Goal: Navigation & Orientation: Locate item on page

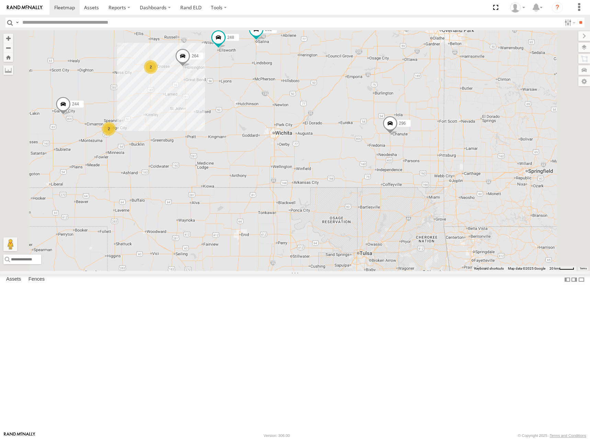
drag, startPoint x: 549, startPoint y: 161, endPoint x: 517, endPoint y: 205, distance: 54.8
click at [517, 205] on div "244 246 232 296 264 248 2 2" at bounding box center [295, 150] width 590 height 241
click at [58, 8] on span at bounding box center [64, 7] width 21 height 7
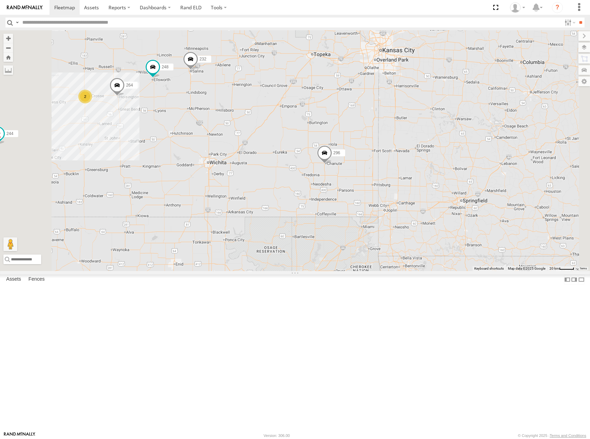
drag, startPoint x: 434, startPoint y: 202, endPoint x: 443, endPoint y: 206, distance: 9.7
click at [439, 206] on div "270 302 278 298 296 294 244 246 232 264 248 266 260 2" at bounding box center [295, 150] width 590 height 241
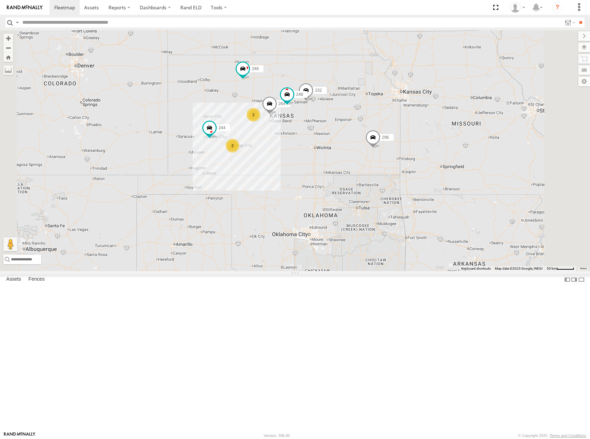
drag, startPoint x: 369, startPoint y: 181, endPoint x: 402, endPoint y: 185, distance: 32.8
click at [402, 185] on div "270 302 278 298 296 294 244 246 232 264 248 266 260 2 2" at bounding box center [295, 150] width 590 height 241
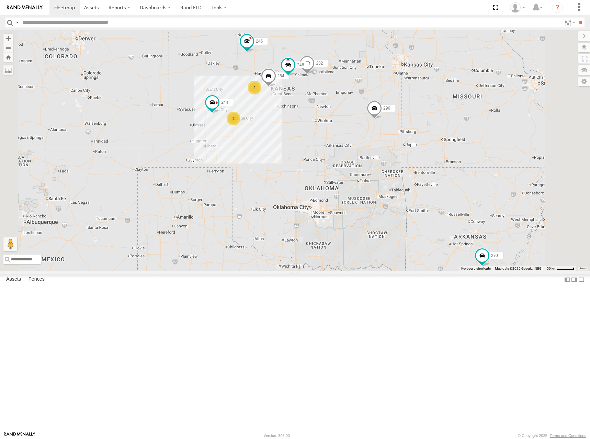
drag, startPoint x: 277, startPoint y: 160, endPoint x: 279, endPoint y: 131, distance: 29.6
click at [279, 131] on div "270 302 278 298 296 294 244 246 232 264 248 266 260 2 2" at bounding box center [295, 150] width 590 height 241
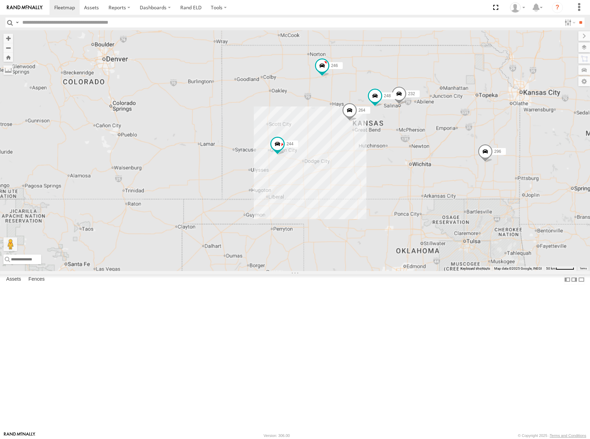
drag, startPoint x: 459, startPoint y: 89, endPoint x: 437, endPoint y: 198, distance: 111.9
click at [357, 121] on span at bounding box center [349, 111] width 15 height 19
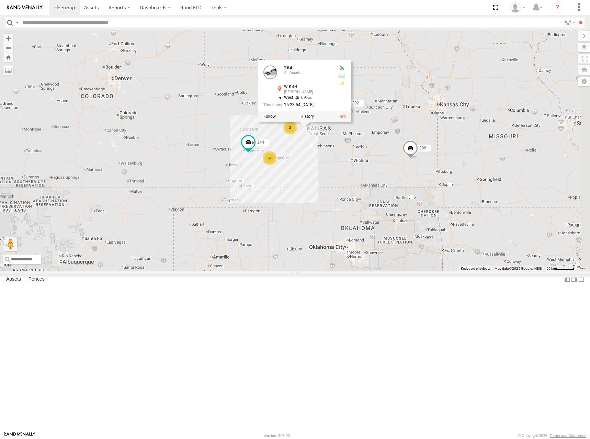
drag, startPoint x: 491, startPoint y: 175, endPoint x: 463, endPoint y: 174, distance: 28.6
click at [463, 174] on div "270 302 278 298 296 294 244 246 232 264 248 266 260 264 All Assets W KS-4 Hoisi…" at bounding box center [295, 150] width 590 height 241
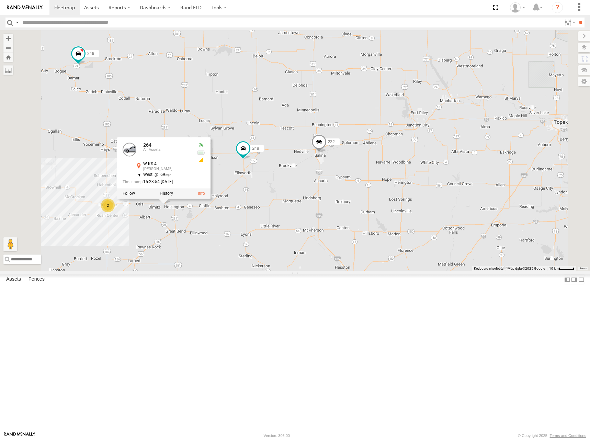
click at [349, 151] on div "270 302 278 298 296 294 244 246 232 264 248 266 260 264 All Assets W KS-4 Hoisi…" at bounding box center [295, 150] width 590 height 241
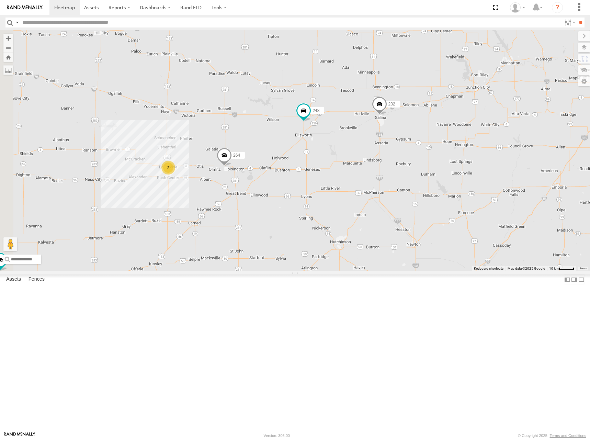
drag, startPoint x: 306, startPoint y: 174, endPoint x: 366, endPoint y: 135, distance: 72.1
click at [366, 135] on div "270 302 278 298 296 294 244 246 232 264 248 266 260 2" at bounding box center [295, 150] width 590 height 241
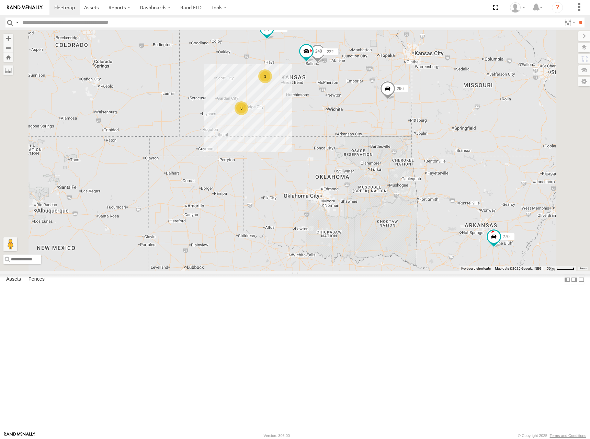
drag, startPoint x: 292, startPoint y: 127, endPoint x: 306, endPoint y: 118, distance: 16.2
click at [306, 118] on div "246 270 232 296 248 294 260 3 3" at bounding box center [295, 150] width 590 height 241
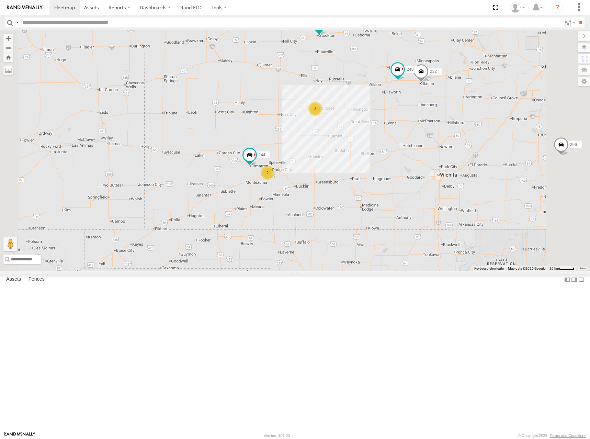
drag, startPoint x: 440, startPoint y: 130, endPoint x: 356, endPoint y: 240, distance: 137.9
click at [356, 240] on div "246 270 232 296 248 294 260 244 2 3" at bounding box center [295, 150] width 590 height 241
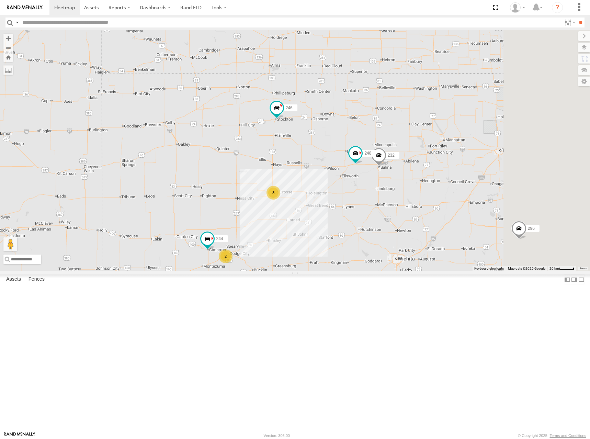
drag, startPoint x: 390, startPoint y: 152, endPoint x: 378, endPoint y: 202, distance: 50.5
click at [378, 202] on div "246 270 232 296 248 294 260 244 2 3" at bounding box center [295, 150] width 590 height 241
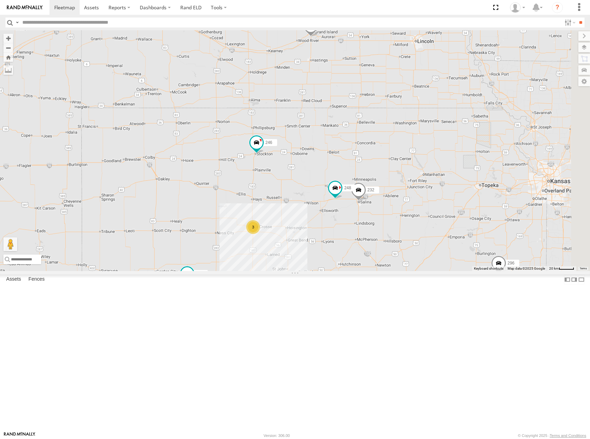
drag, startPoint x: 416, startPoint y: 178, endPoint x: 400, endPoint y: 202, distance: 28.8
click at [400, 202] on div "246 270 232 296 248 294 260 244 2 3" at bounding box center [295, 150] width 590 height 241
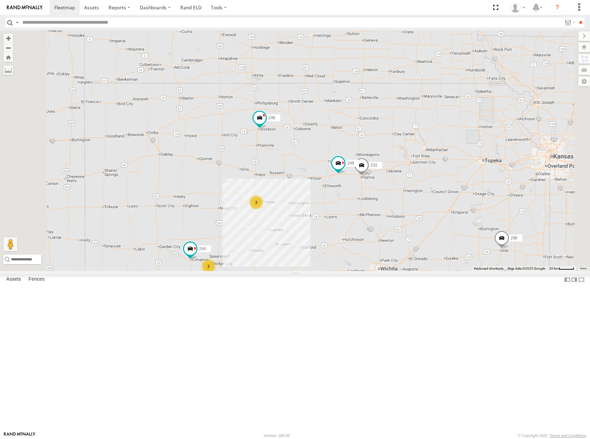
drag, startPoint x: 405, startPoint y: 207, endPoint x: 407, endPoint y: 177, distance: 30.0
click at [407, 177] on div "246 270 232 296 248 294 260 244 2 3" at bounding box center [295, 150] width 590 height 241
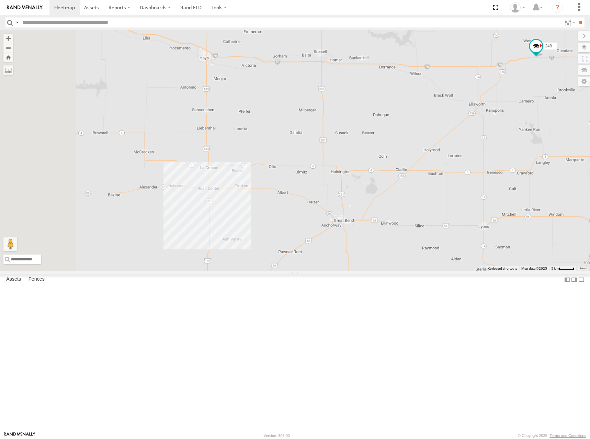
drag, startPoint x: 350, startPoint y: 271, endPoint x: 412, endPoint y: 253, distance: 64.3
click at [412, 253] on div "246 270 232 296 248 294 260 244" at bounding box center [295, 150] width 590 height 241
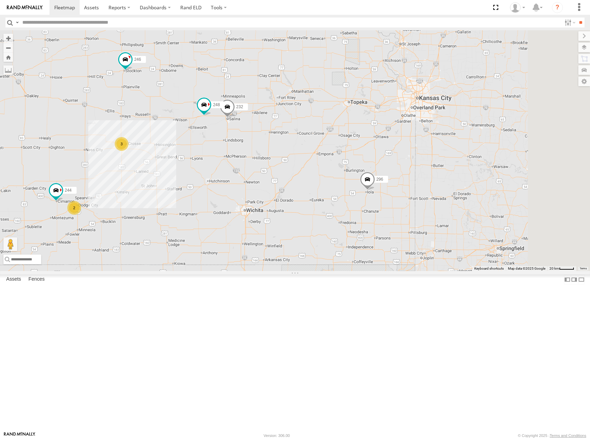
drag, startPoint x: 485, startPoint y: 242, endPoint x: 299, endPoint y: 224, distance: 186.7
click at [299, 224] on div "246 270 232 296 248 294 260 244 2 3" at bounding box center [295, 150] width 590 height 241
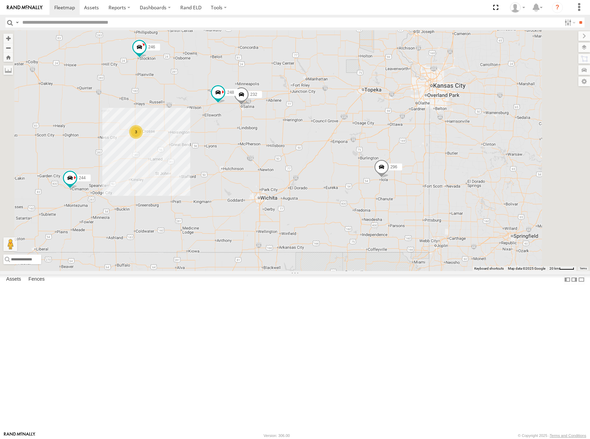
drag, startPoint x: 371, startPoint y: 225, endPoint x: 403, endPoint y: 219, distance: 33.2
click at [403, 219] on div "246 270 232 296 248 294 260 244 3" at bounding box center [295, 150] width 590 height 241
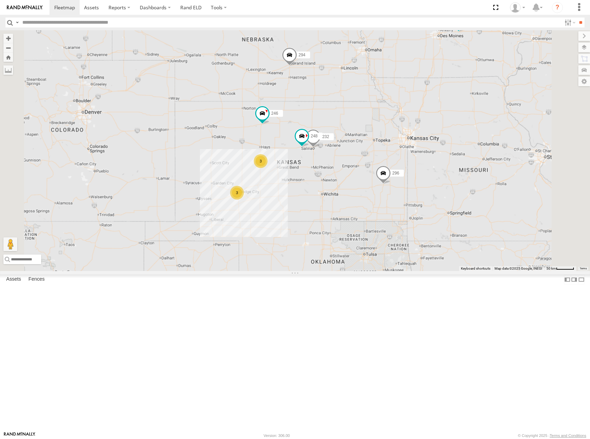
drag, startPoint x: 402, startPoint y: 214, endPoint x: 428, endPoint y: 246, distance: 40.5
click at [422, 249] on div "246 270 232 296 248 294 260 3 298 3 266" at bounding box center [295, 150] width 590 height 241
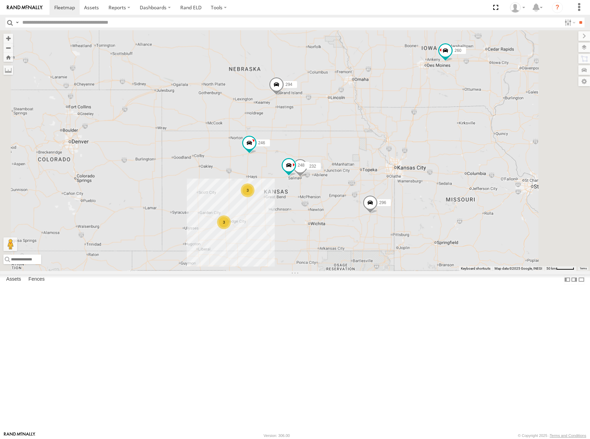
drag, startPoint x: 486, startPoint y: 200, endPoint x: 485, endPoint y: 214, distance: 14.5
click at [480, 220] on div "246 270 232 296 248 294 260 3 298 3 266" at bounding box center [295, 150] width 590 height 241
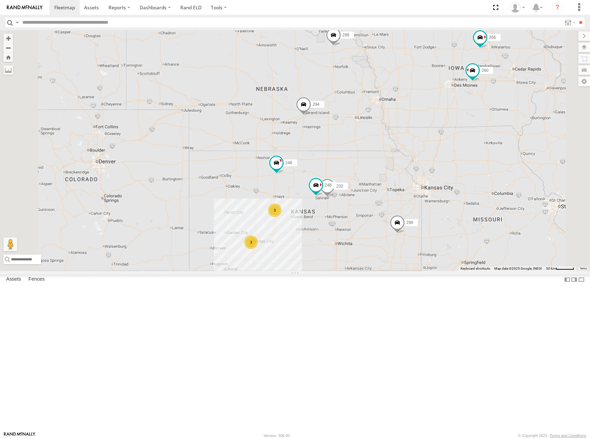
drag, startPoint x: 429, startPoint y: 170, endPoint x: 458, endPoint y: 187, distance: 34.0
click at [458, 187] on div "246 270 232 296 248 294 260 3 298 3 266" at bounding box center [295, 150] width 590 height 241
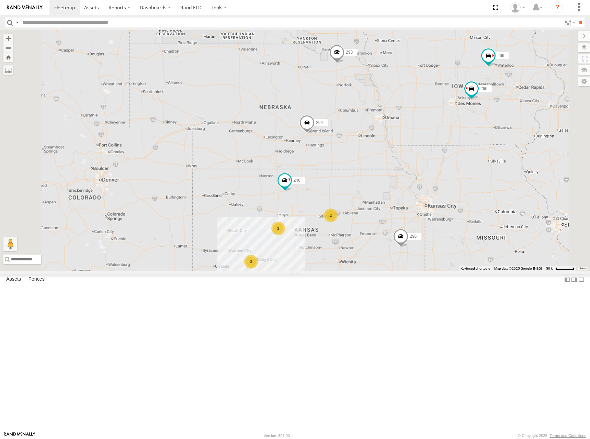
drag, startPoint x: 423, startPoint y: 184, endPoint x: 427, endPoint y: 205, distance: 21.0
click at [427, 205] on div "246 298 296 266 294 260 3 2 3" at bounding box center [295, 150] width 590 height 241
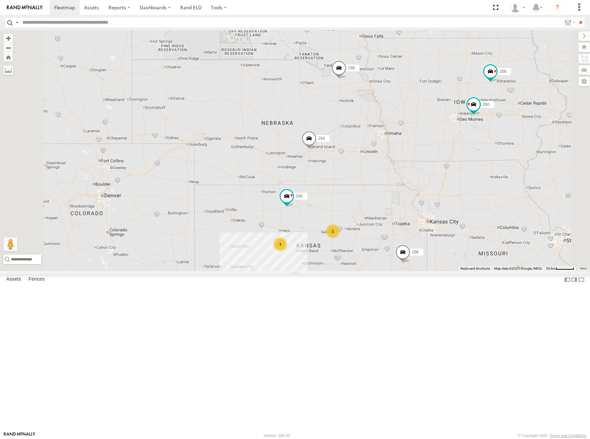
drag, startPoint x: 396, startPoint y: 151, endPoint x: 397, endPoint y: 168, distance: 16.5
click at [397, 168] on div "246 298 296 266 294 260 3 2 3" at bounding box center [295, 150] width 590 height 241
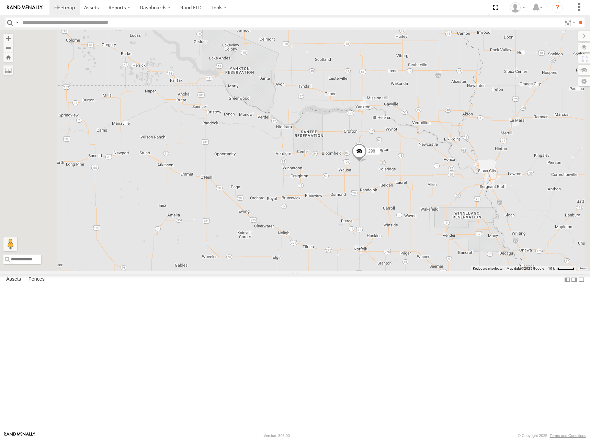
drag, startPoint x: 400, startPoint y: 147, endPoint x: 417, endPoint y: 155, distance: 17.7
click at [417, 155] on div "246 298 296 266 294 260" at bounding box center [295, 150] width 590 height 241
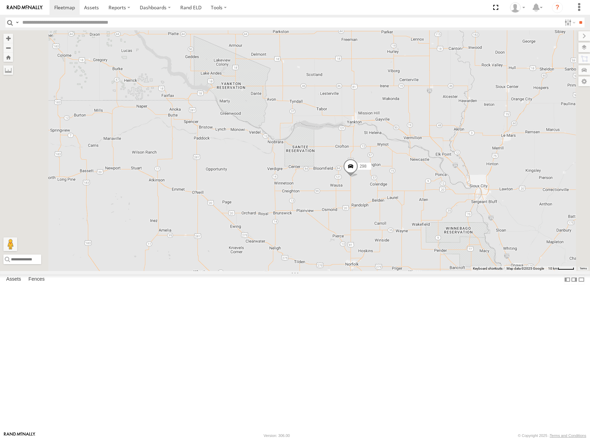
drag, startPoint x: 424, startPoint y: 136, endPoint x: 416, endPoint y: 152, distance: 18.1
click at [416, 152] on div "246 298 296 266 294 260" at bounding box center [295, 150] width 590 height 241
click at [405, 135] on div "246 298 296 266 294 260" at bounding box center [295, 150] width 590 height 241
click at [403, 116] on div "246 298 296 266 294 260" at bounding box center [295, 150] width 590 height 241
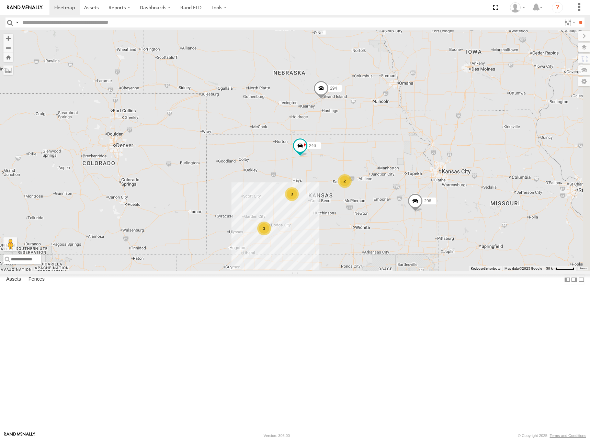
drag, startPoint x: 507, startPoint y: 166, endPoint x: 474, endPoint y: 139, distance: 42.0
click at [474, 139] on div "298 3 246 2 296 3 294" at bounding box center [295, 150] width 590 height 241
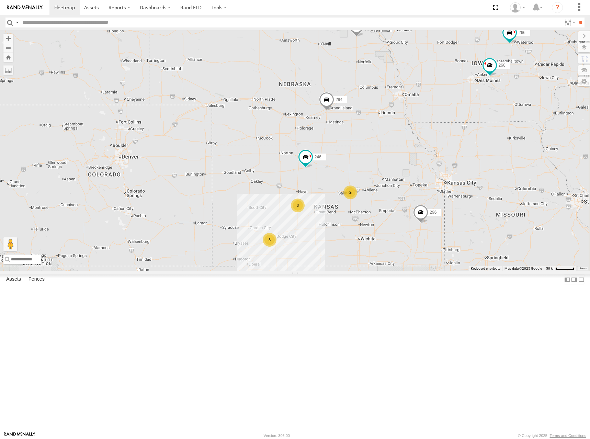
drag, startPoint x: 386, startPoint y: 77, endPoint x: 396, endPoint y: 97, distance: 22.4
click at [396, 97] on div "298 3 246 2 296 3 294 266 260" at bounding box center [295, 150] width 590 height 241
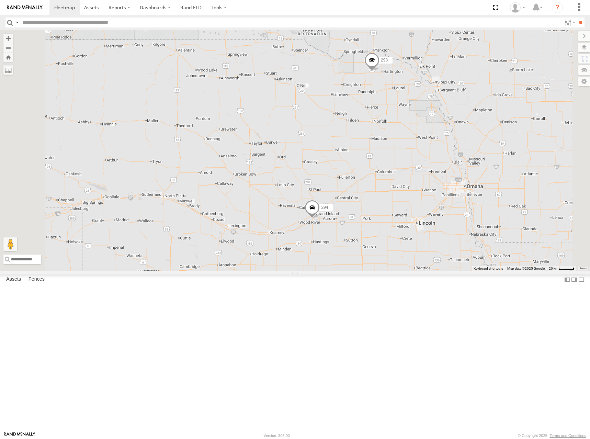
drag, startPoint x: 427, startPoint y: 91, endPoint x: 427, endPoint y: 98, distance: 7.2
click at [427, 98] on div "298 246 296 294 266 260" at bounding box center [295, 150] width 590 height 241
